Goal: Task Accomplishment & Management: Manage account settings

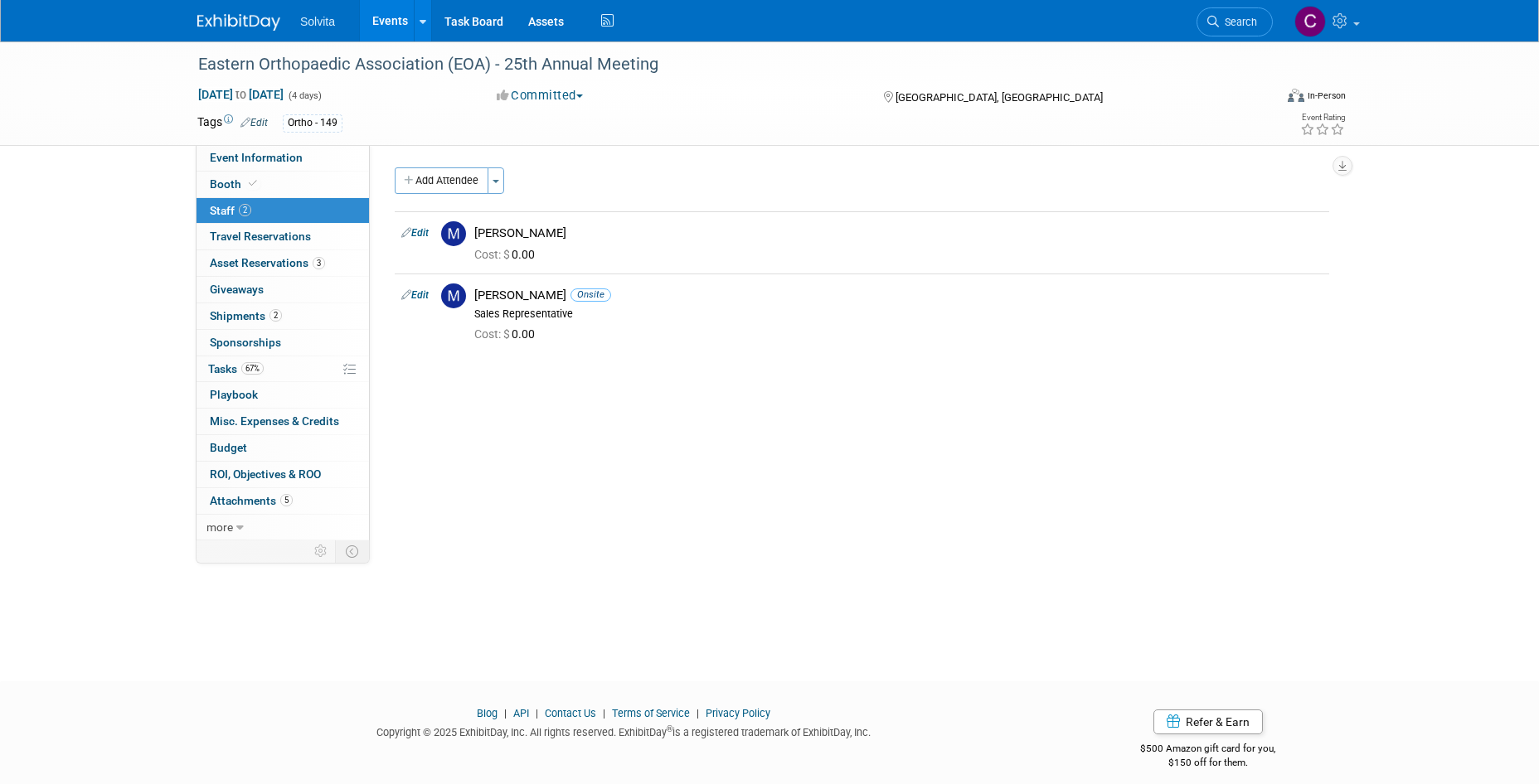
click at [828, 464] on div "Event Website: Edit [URL][DOMAIN_NAME] Event Venue Name: The [PERSON_NAME][GEOG…" at bounding box center [855, 342] width 971 height 395
click at [399, 24] on link "Events" at bounding box center [389, 21] width 61 height 42
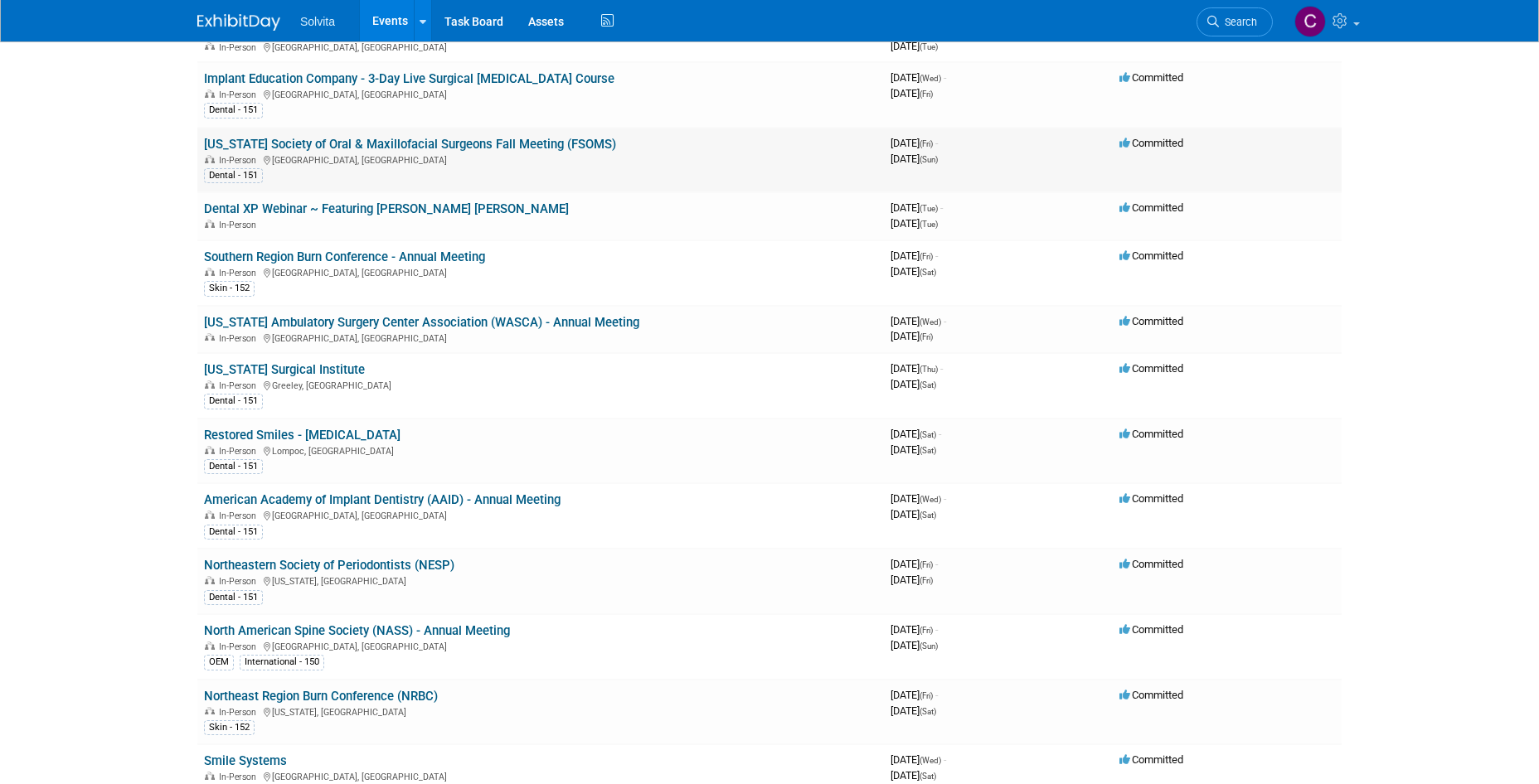
scroll to position [745, 0]
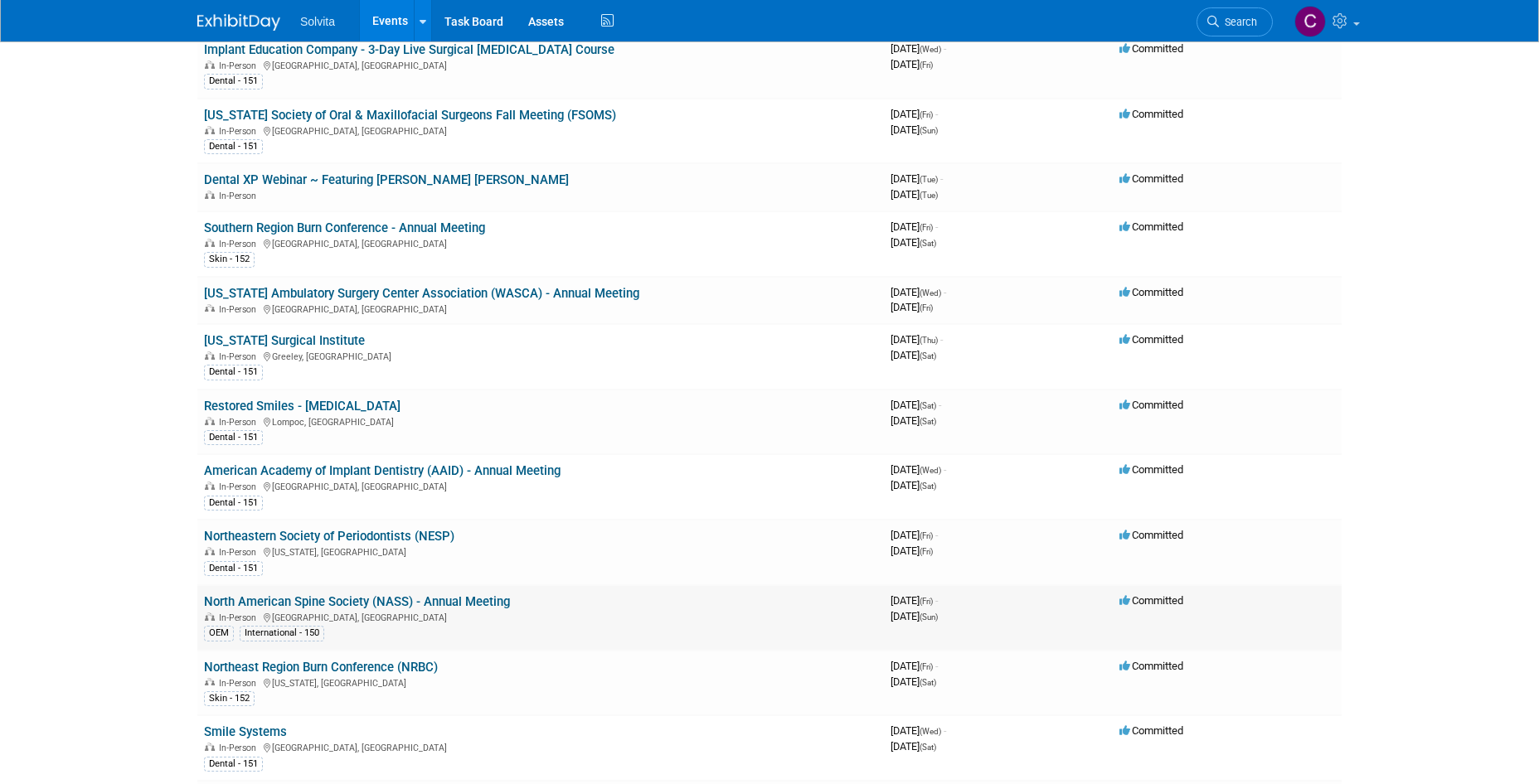
click at [428, 595] on link "North American Spine Society (NASS) - Annual Meeting" at bounding box center [356, 601] width 306 height 15
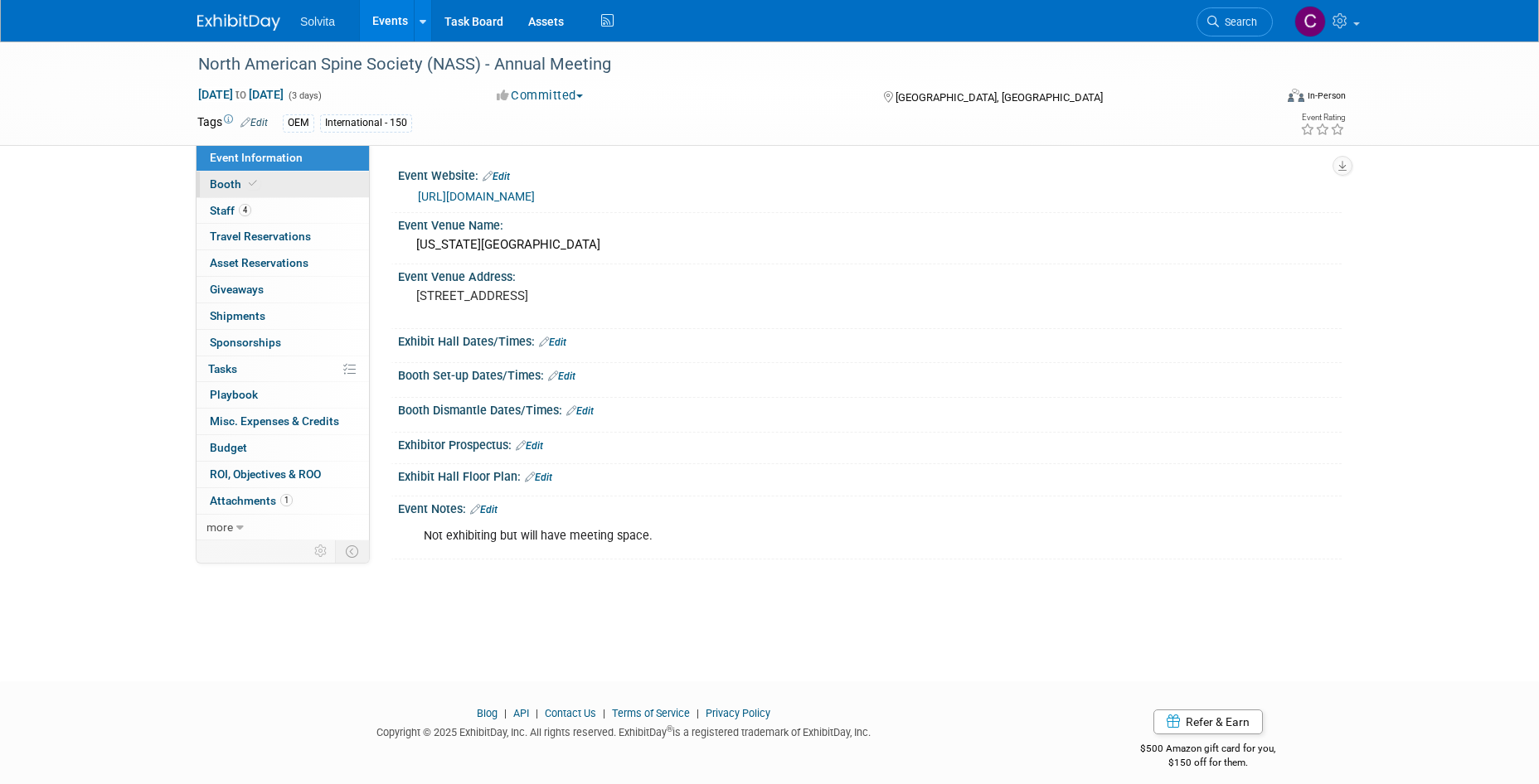
click at [224, 183] on span "Booth" at bounding box center [234, 184] width 51 height 13
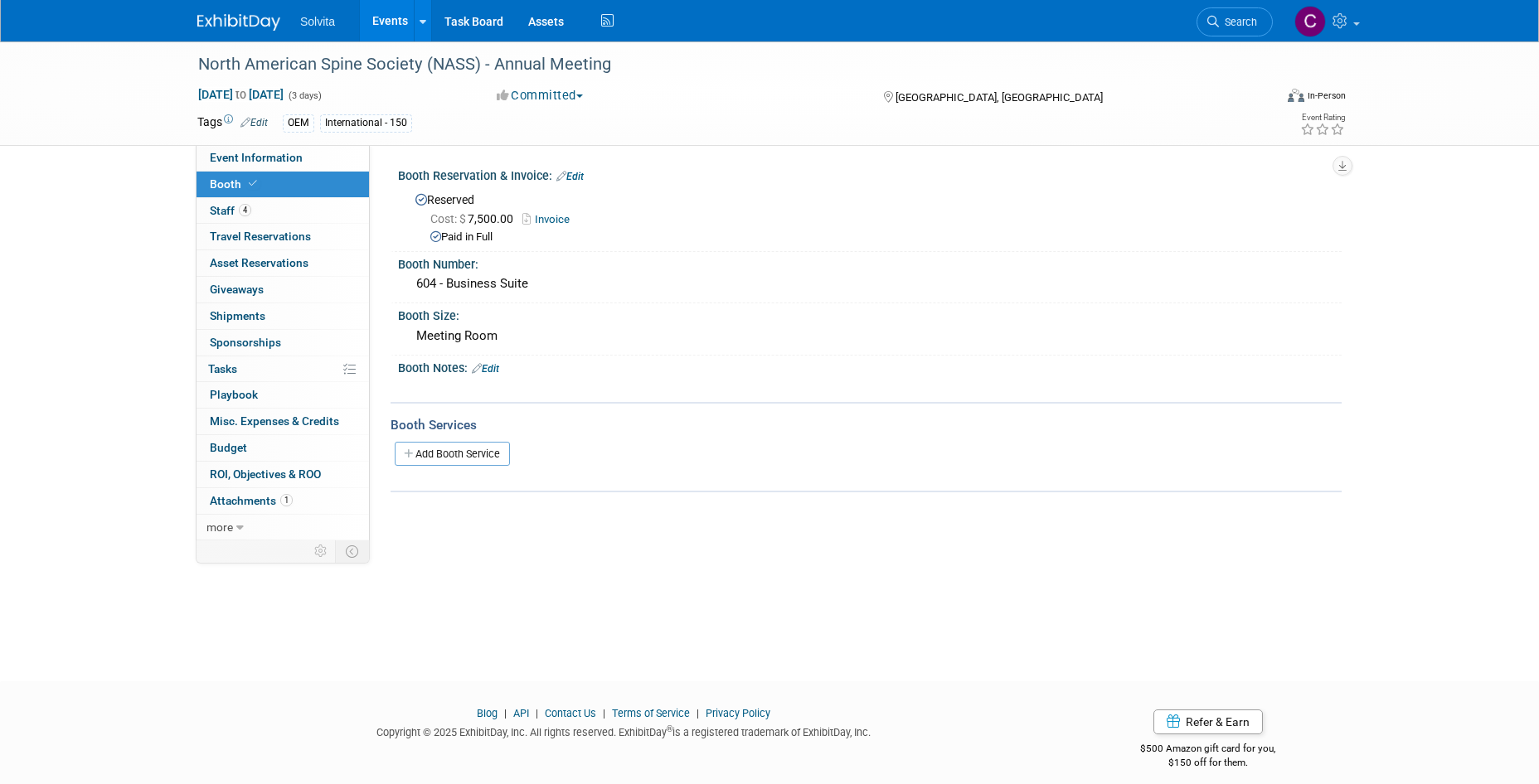
click at [469, 454] on link "Add Booth Service" at bounding box center [452, 454] width 115 height 24
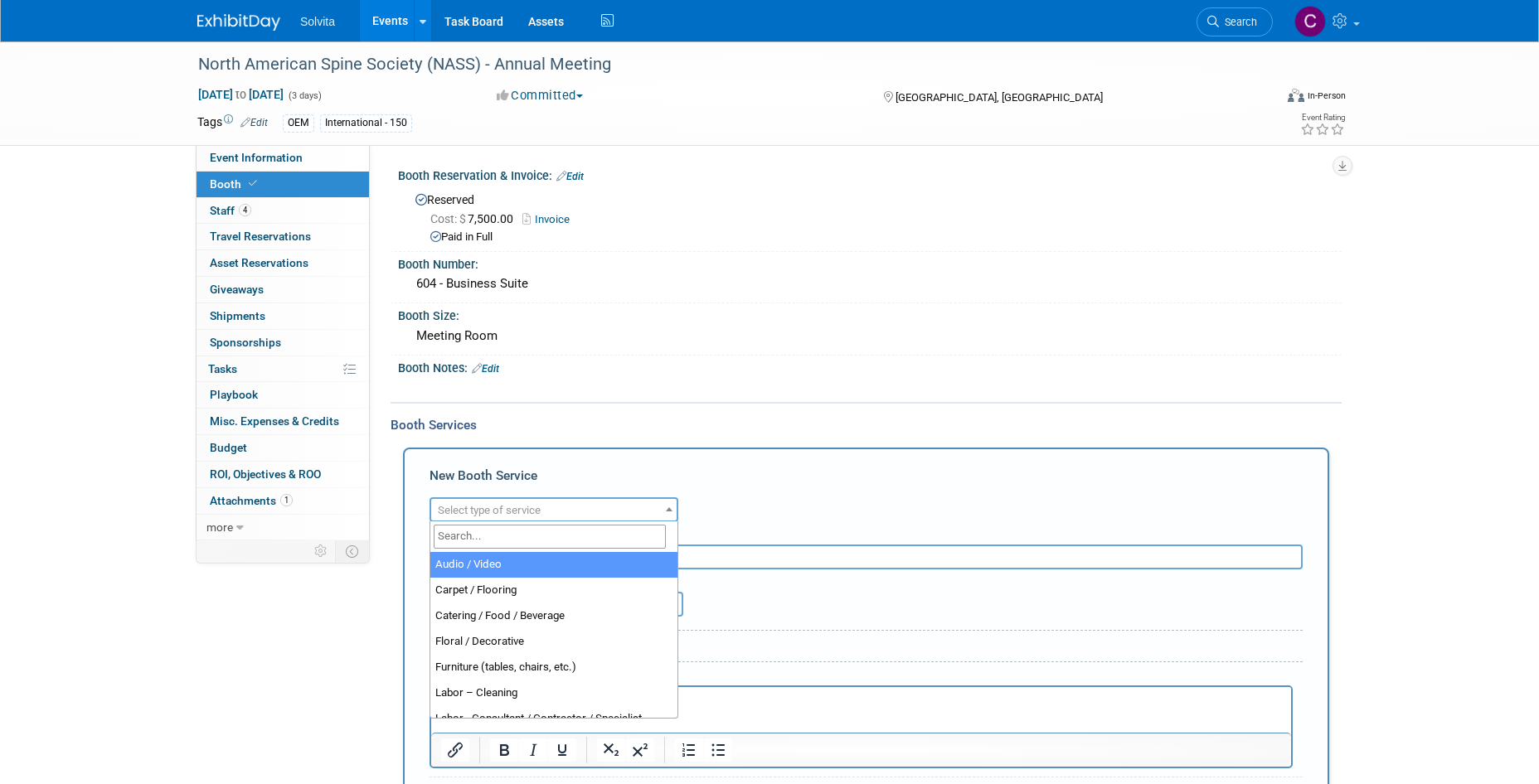
click at [537, 514] on span "Select type of service" at bounding box center [490, 510] width 103 height 13
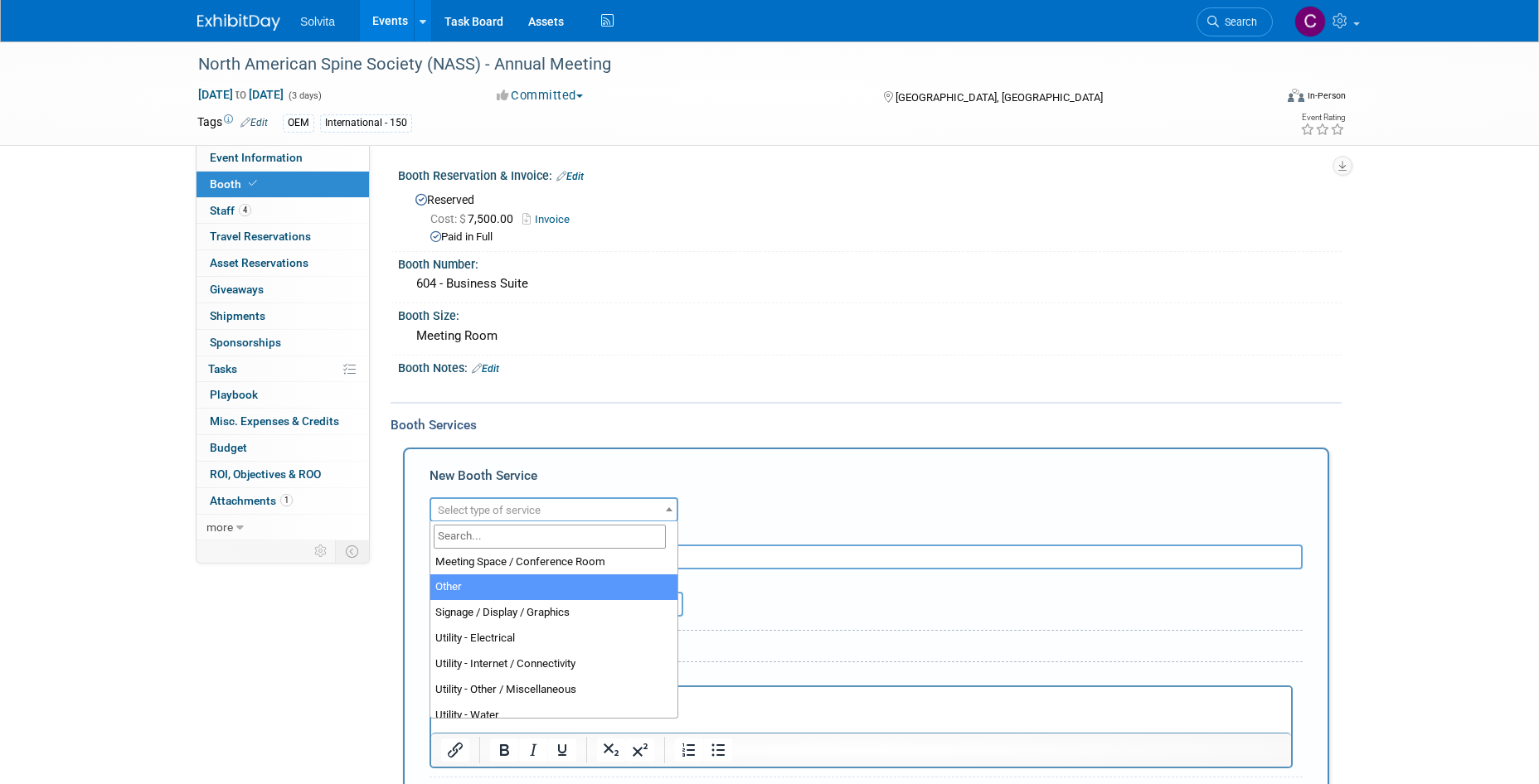
scroll to position [414, 0]
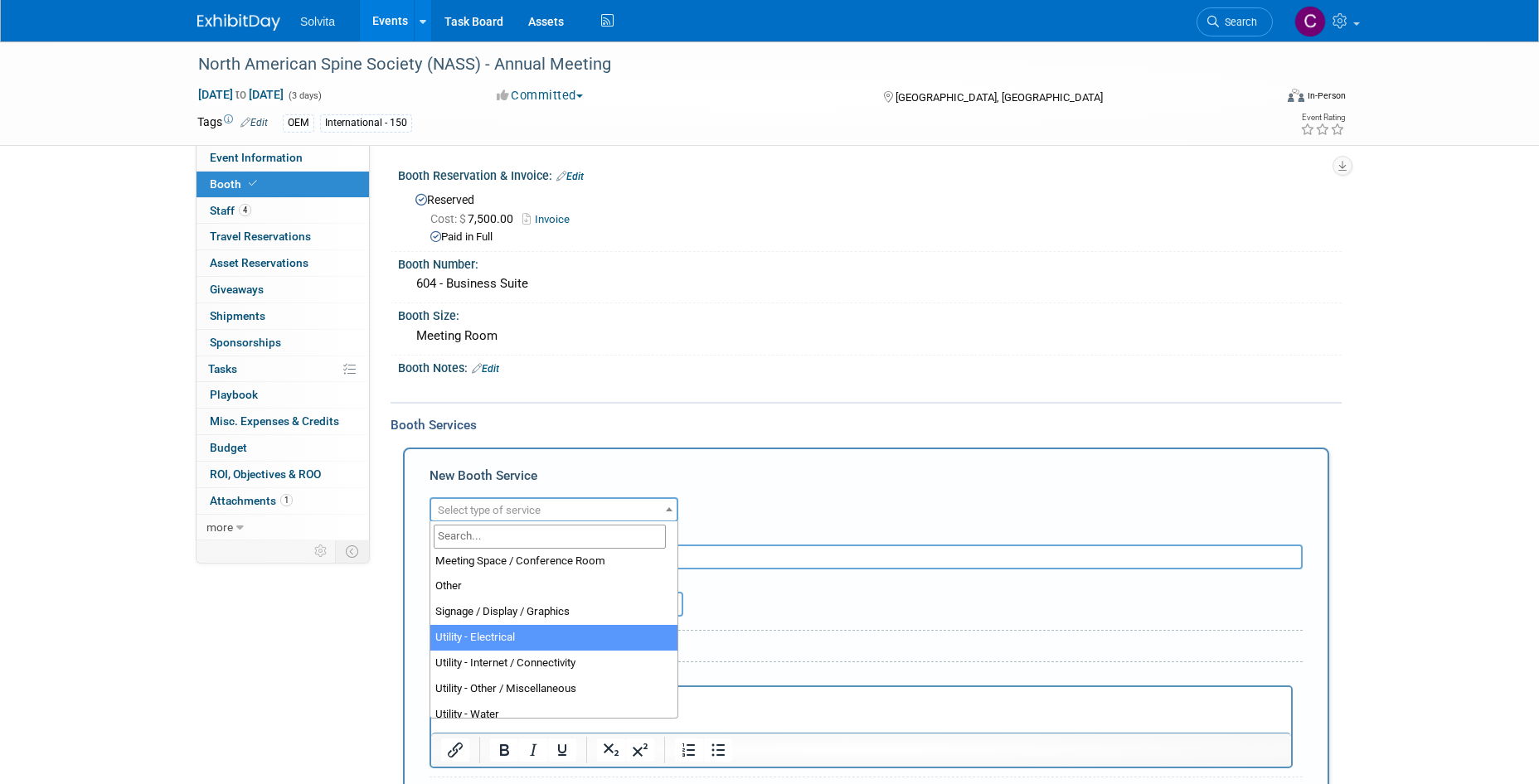
select select "8"
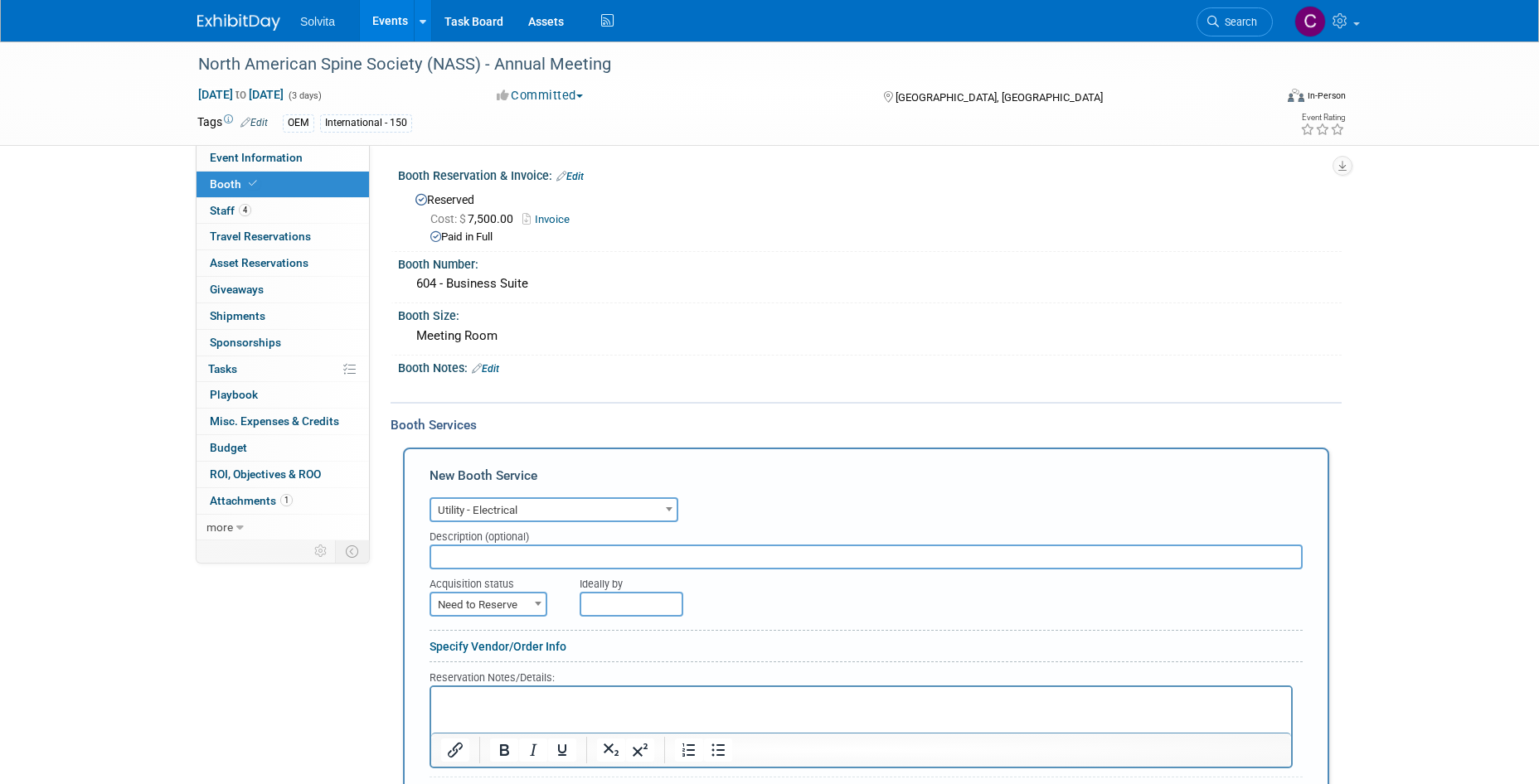
click at [536, 558] on input "text" at bounding box center [865, 557] width 873 height 25
type input "for meeting room"
click at [537, 599] on span at bounding box center [537, 603] width 17 height 22
drag, startPoint x: 524, startPoint y: 624, endPoint x: 529, endPoint y: 648, distance: 24.5
select select "2"
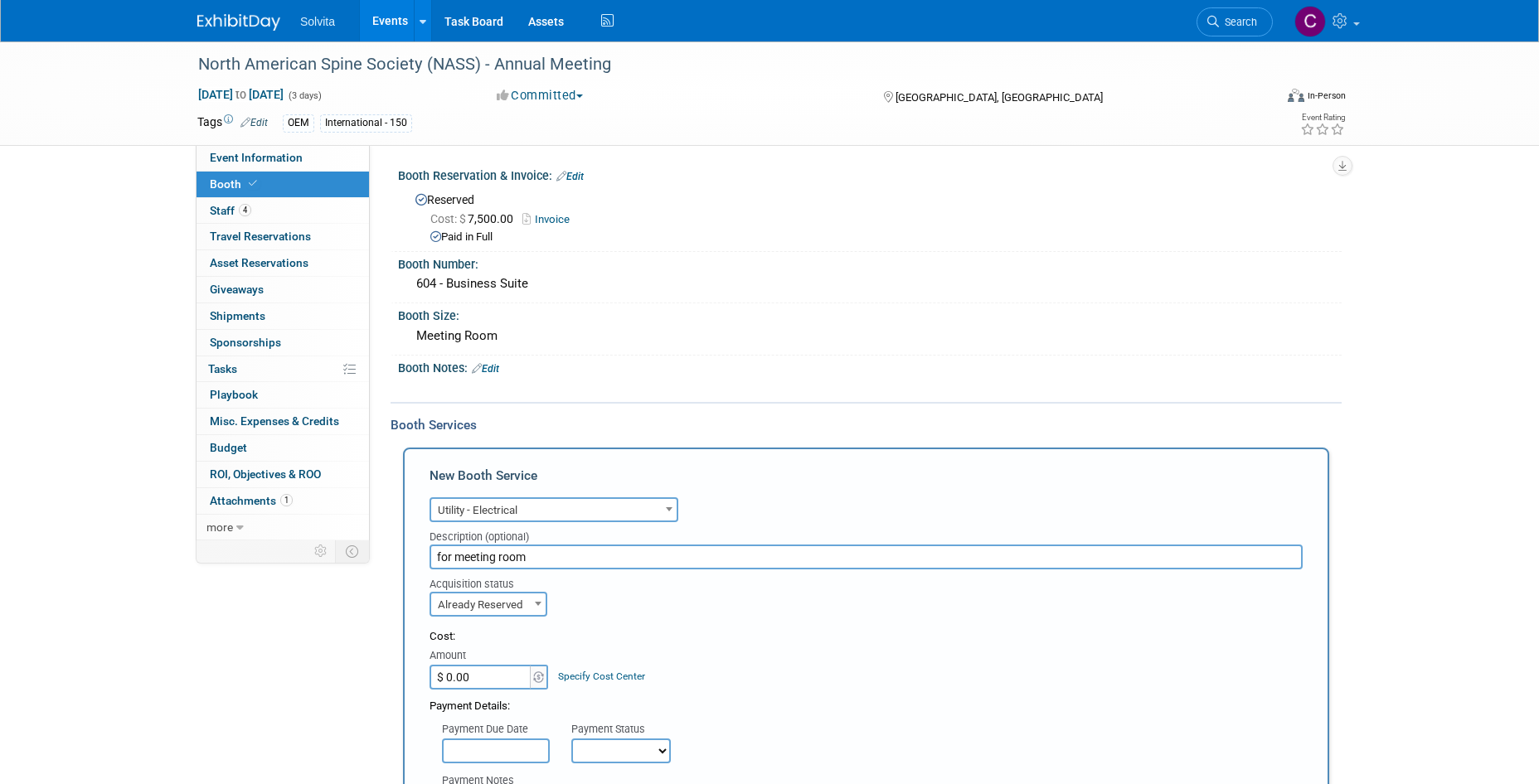
click at [496, 682] on input "$ 0.00" at bounding box center [481, 677] width 103 height 25
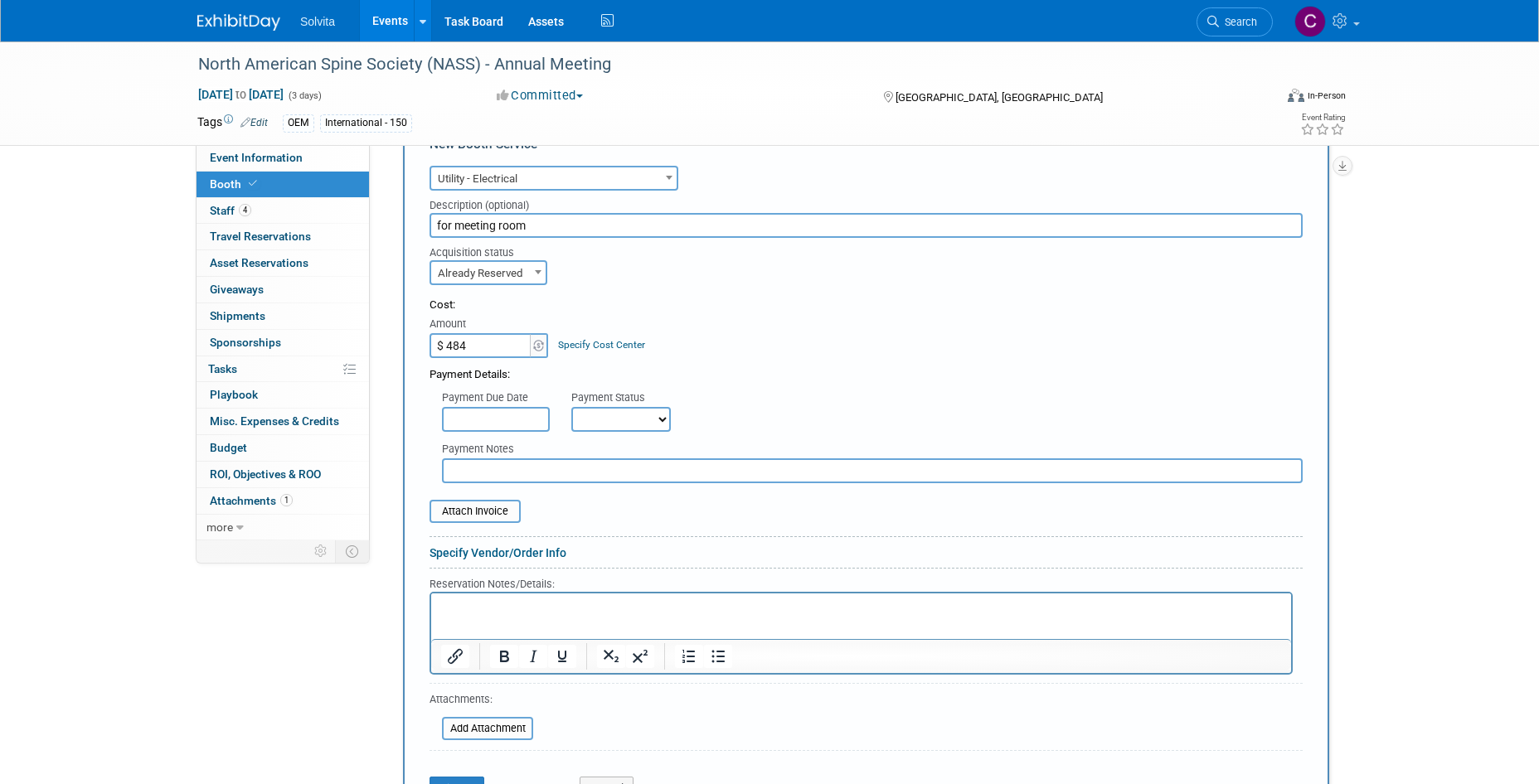
type input "$ 484.00"
click at [628, 421] on select "Not Paid Yet Partially Paid Paid in Full" at bounding box center [621, 419] width 99 height 25
select select "2"
click at [571, 407] on select "Not Paid Yet Partially Paid Paid in Full" at bounding box center [621, 419] width 99 height 25
click at [532, 229] on input "for meeting room" at bounding box center [865, 225] width 873 height 25
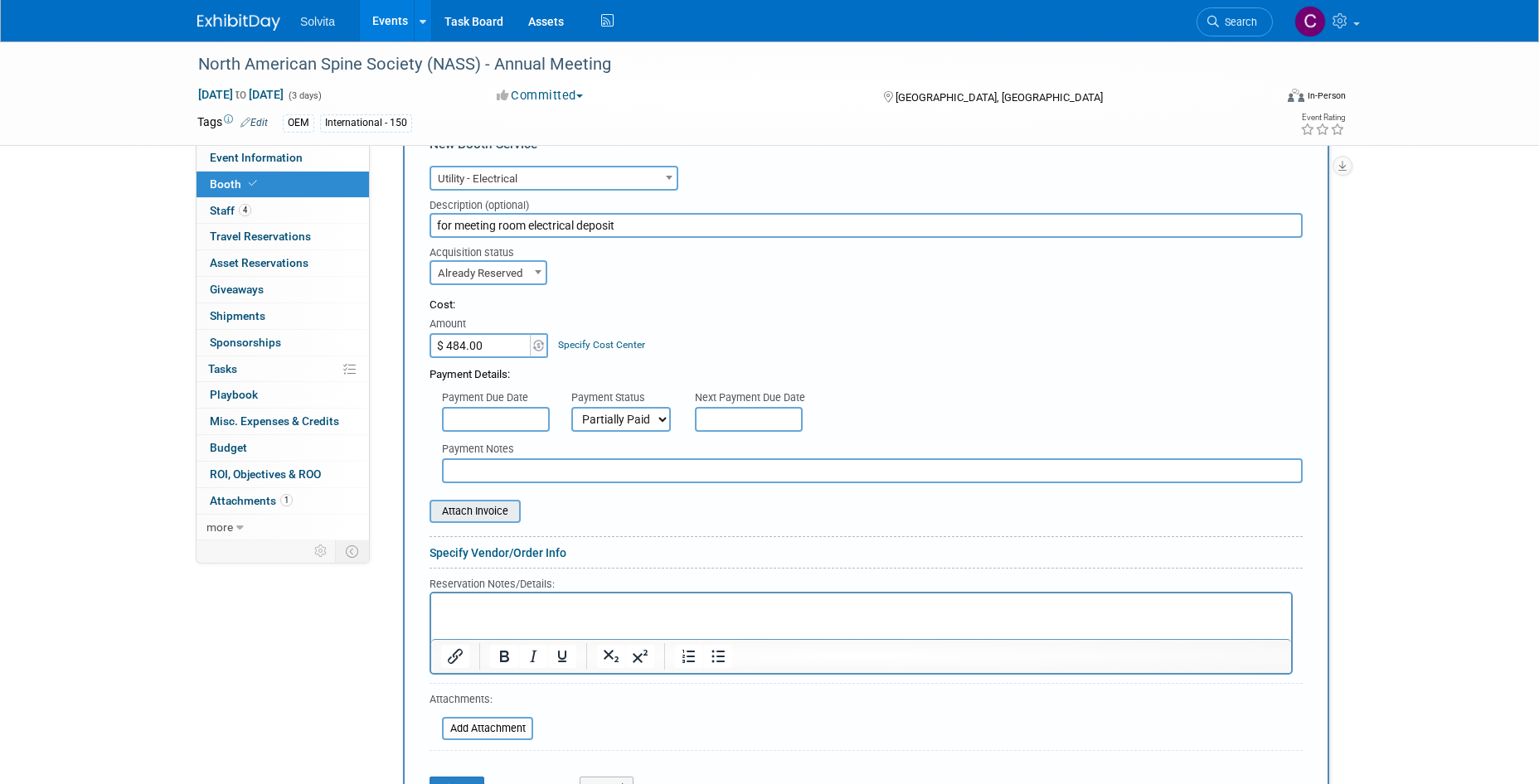
type input "for meeting room electrical deposit"
click at [473, 512] on input "file" at bounding box center [420, 511] width 198 height 20
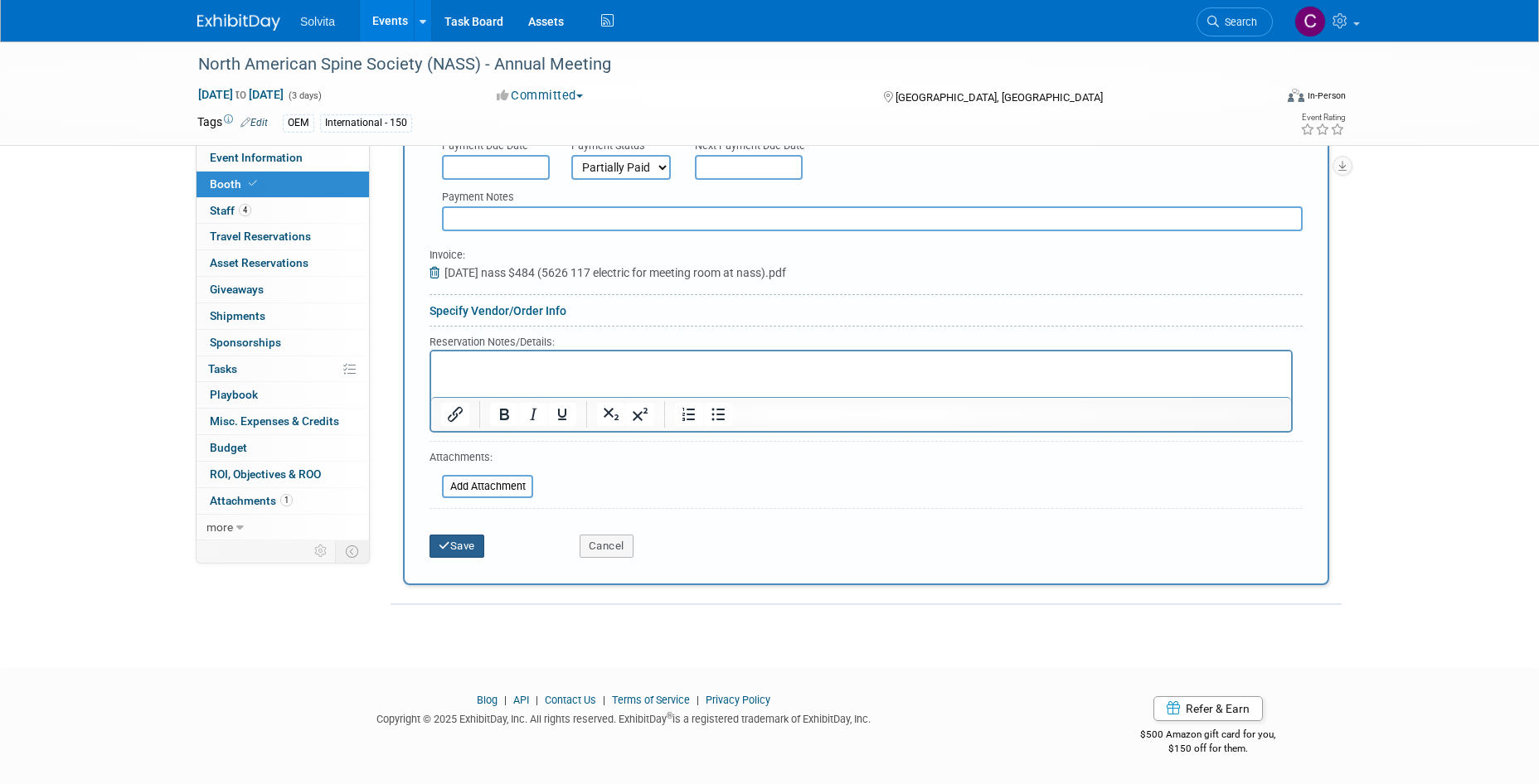
click at [472, 540] on button "Save" at bounding box center [456, 545] width 55 height 23
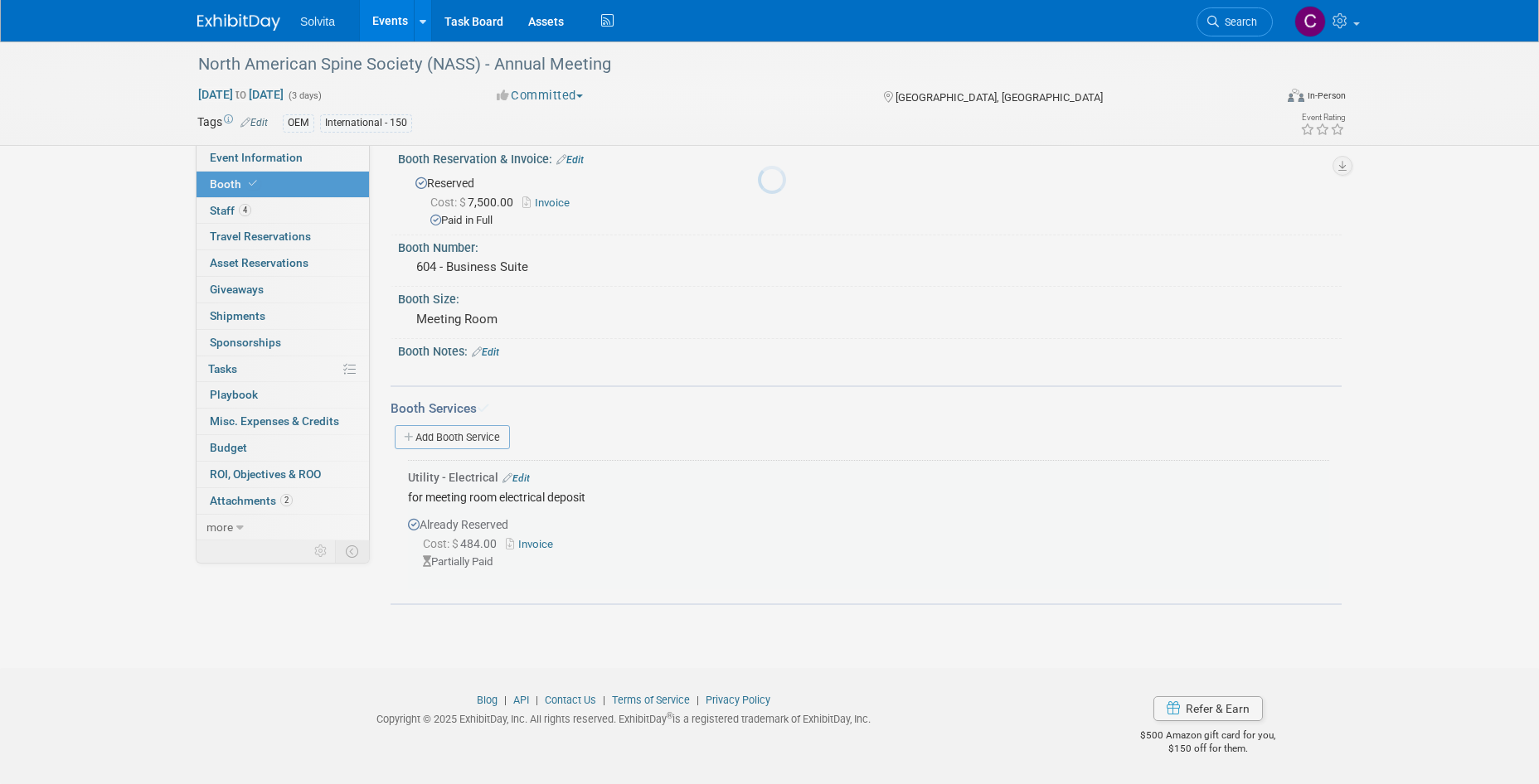
scroll to position [15, 0]
